Goal: Task Accomplishment & Management: Use online tool/utility

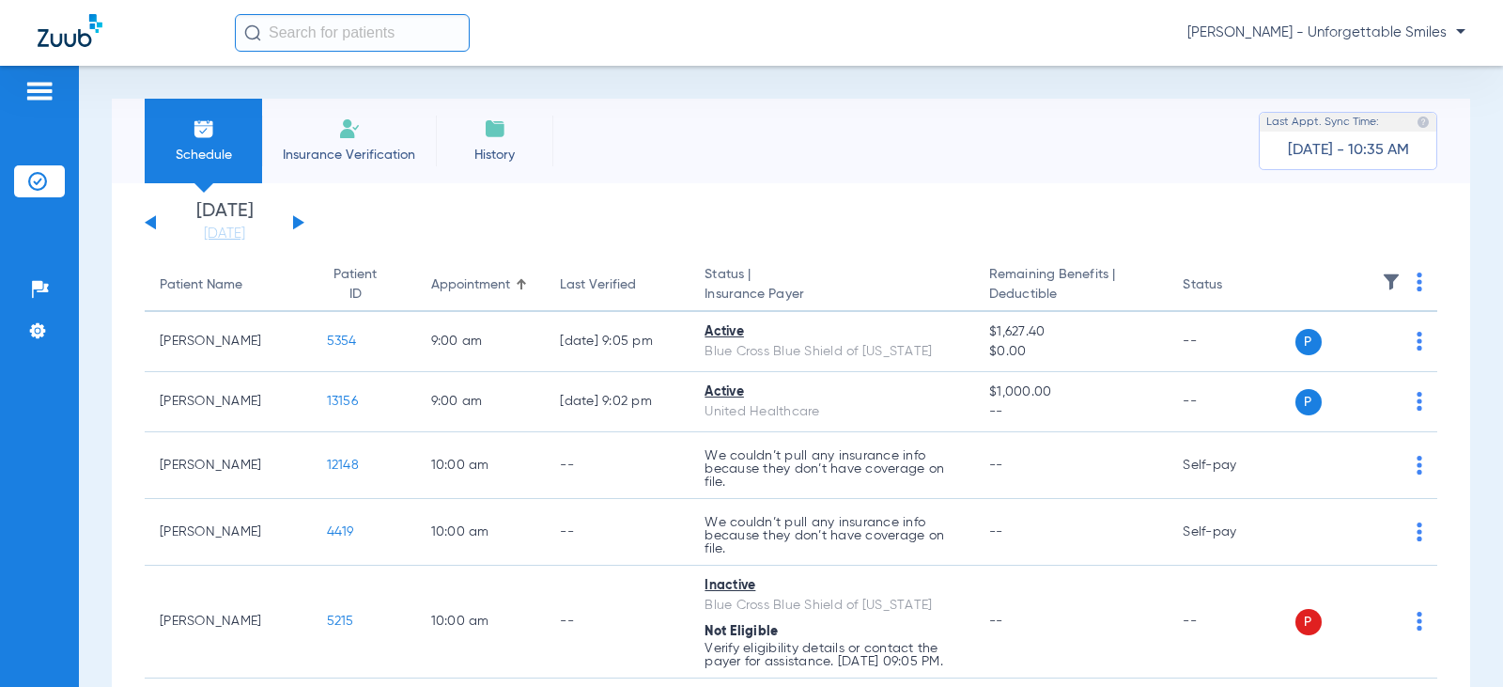
click at [300, 228] on div "[DATE] [DATE] [DATE] [DATE] [DATE] [DATE] [DATE] [DATE] [DATE] [DATE] [DATE] [D…" at bounding box center [225, 222] width 160 height 41
click at [297, 223] on button at bounding box center [298, 222] width 11 height 14
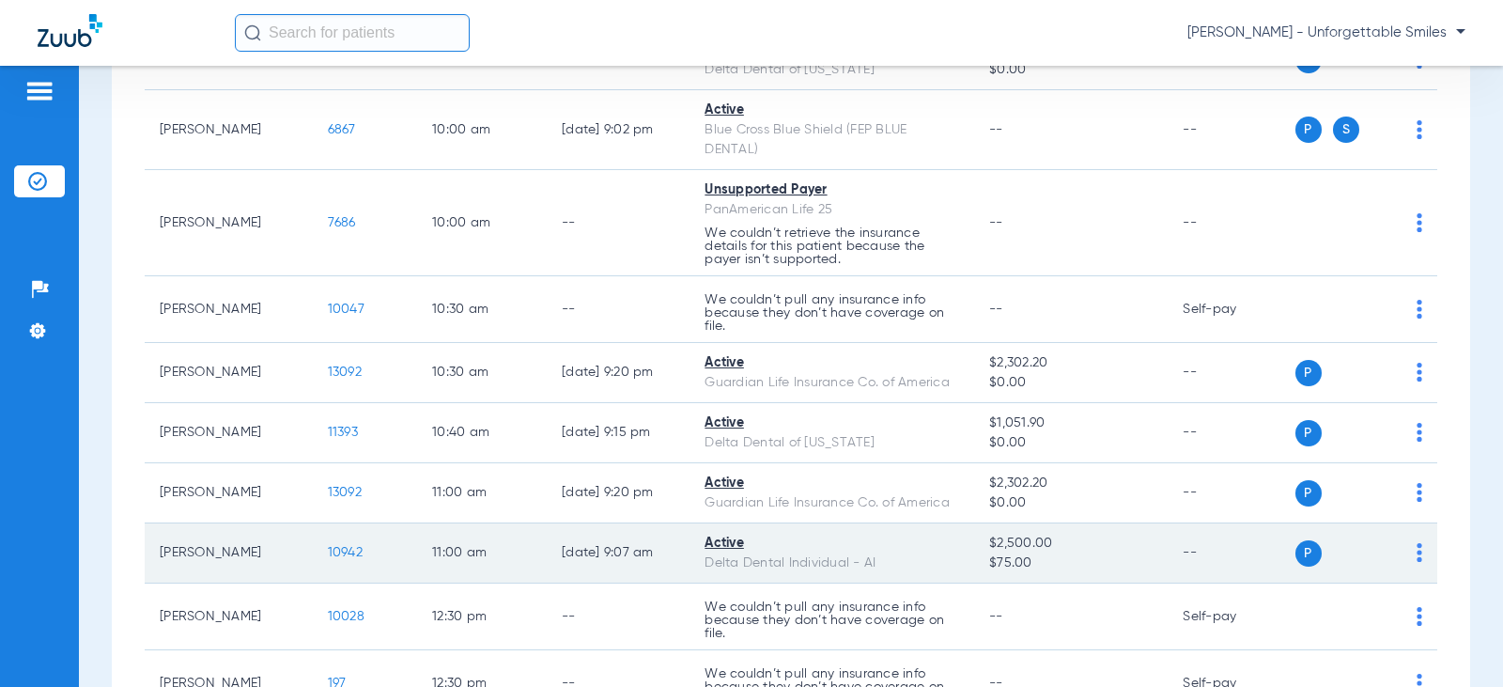
scroll to position [376, 0]
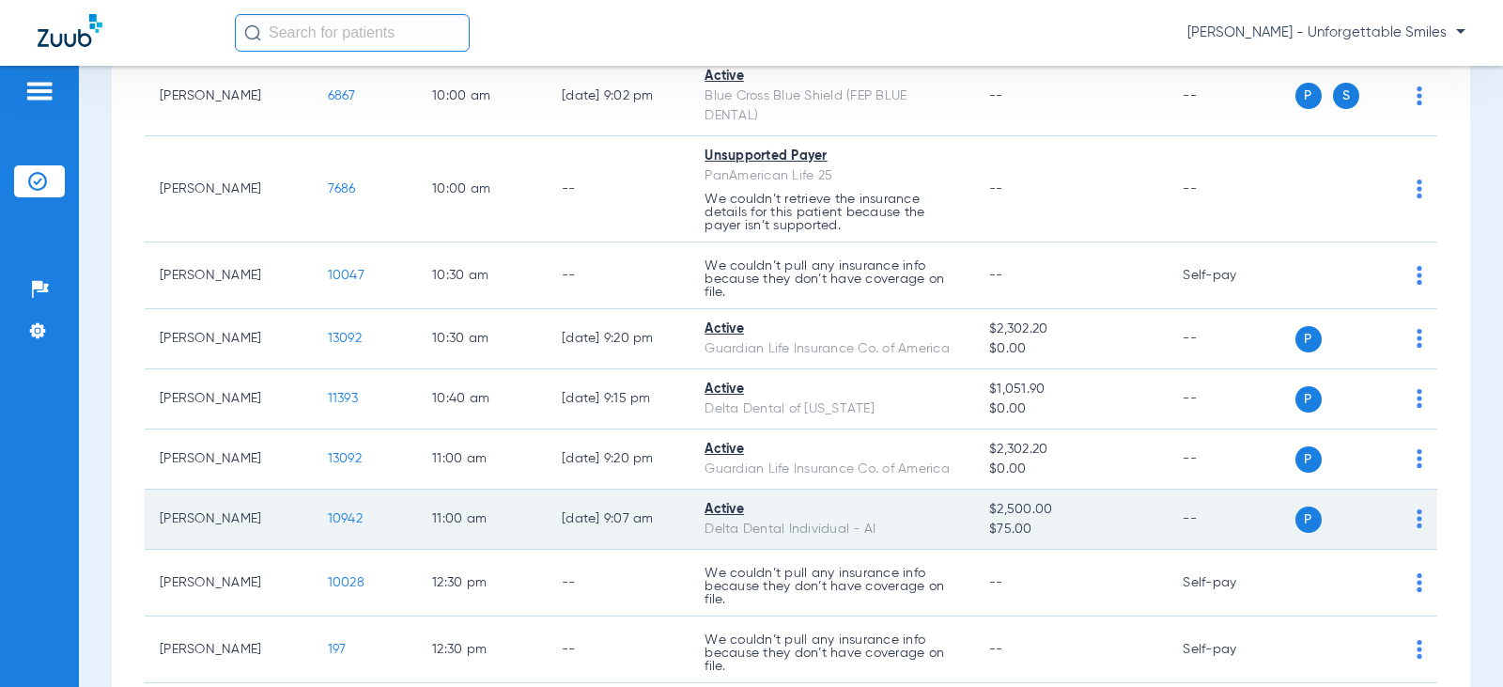
click at [1416, 520] on img at bounding box center [1419, 518] width 6 height 19
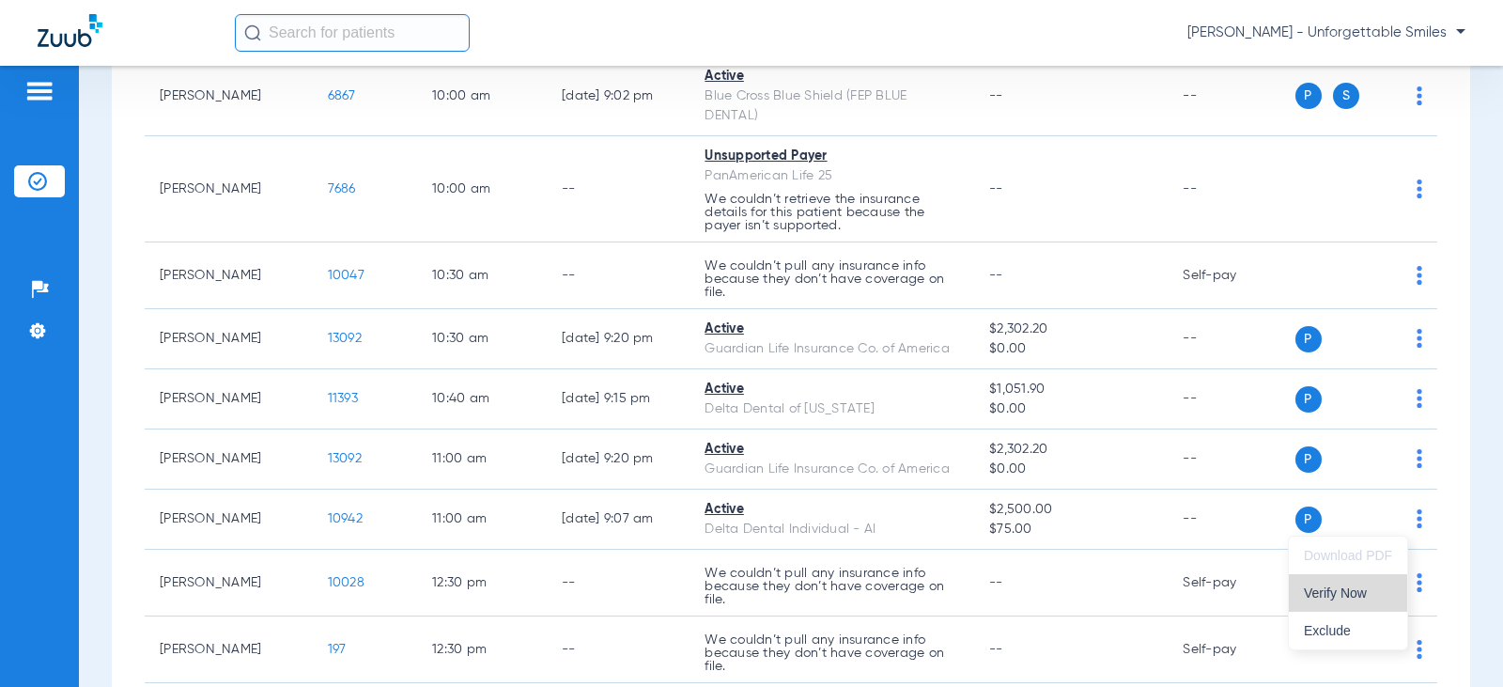
click at [1337, 593] on span "Verify Now" at bounding box center [1348, 592] width 88 height 13
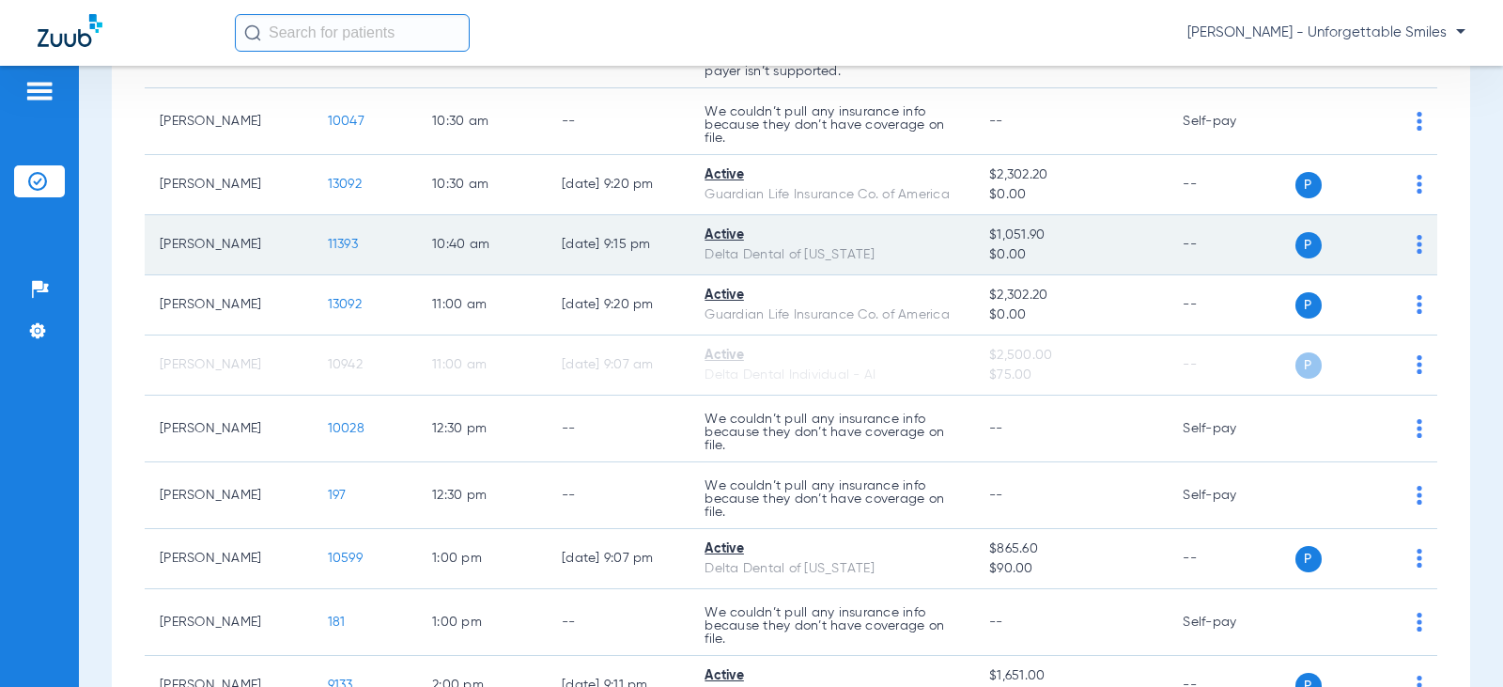
scroll to position [564, 0]
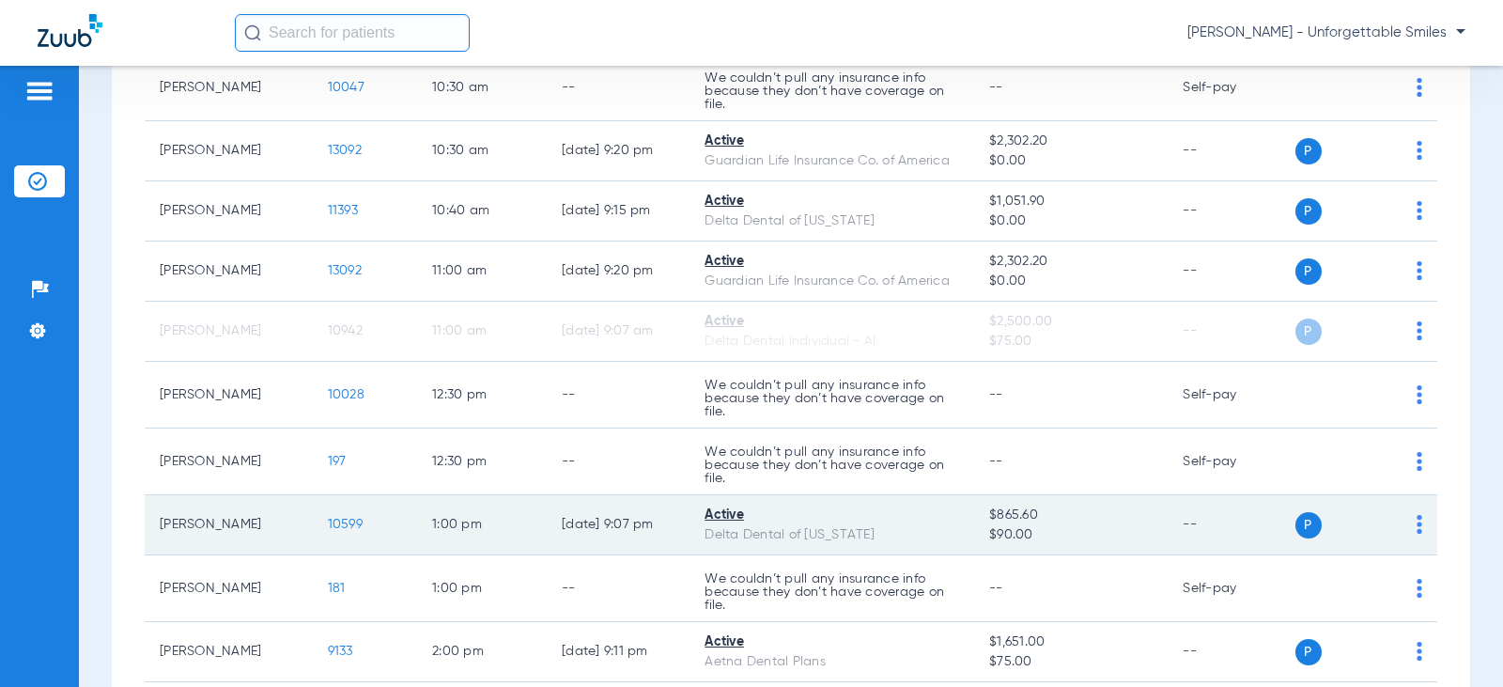
click at [1408, 529] on td "P S" at bounding box center [1366, 525] width 143 height 60
click at [1401, 523] on div "P S" at bounding box center [1359, 525] width 128 height 26
click at [1416, 522] on img at bounding box center [1419, 524] width 6 height 19
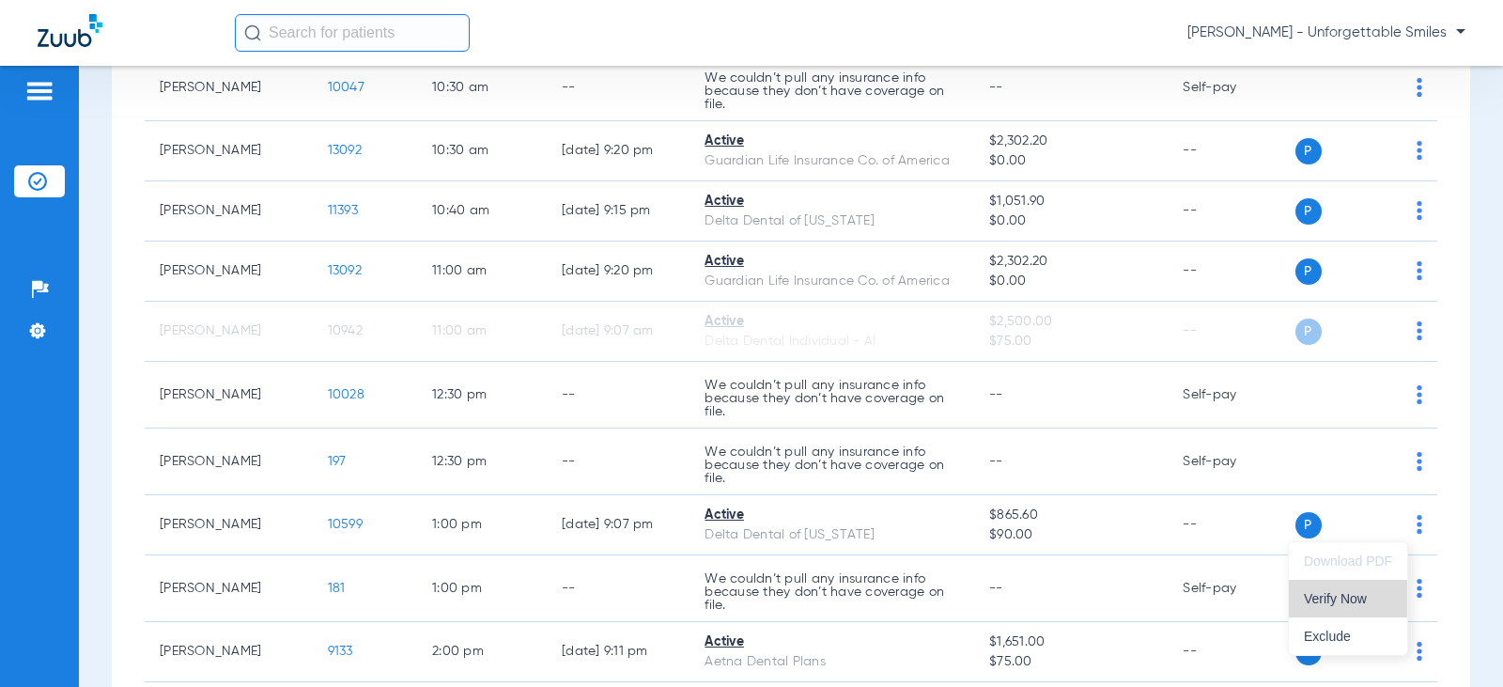
click at [1337, 603] on span "Verify Now" at bounding box center [1348, 598] width 88 height 13
